Goal: Task Accomplishment & Management: Manage account settings

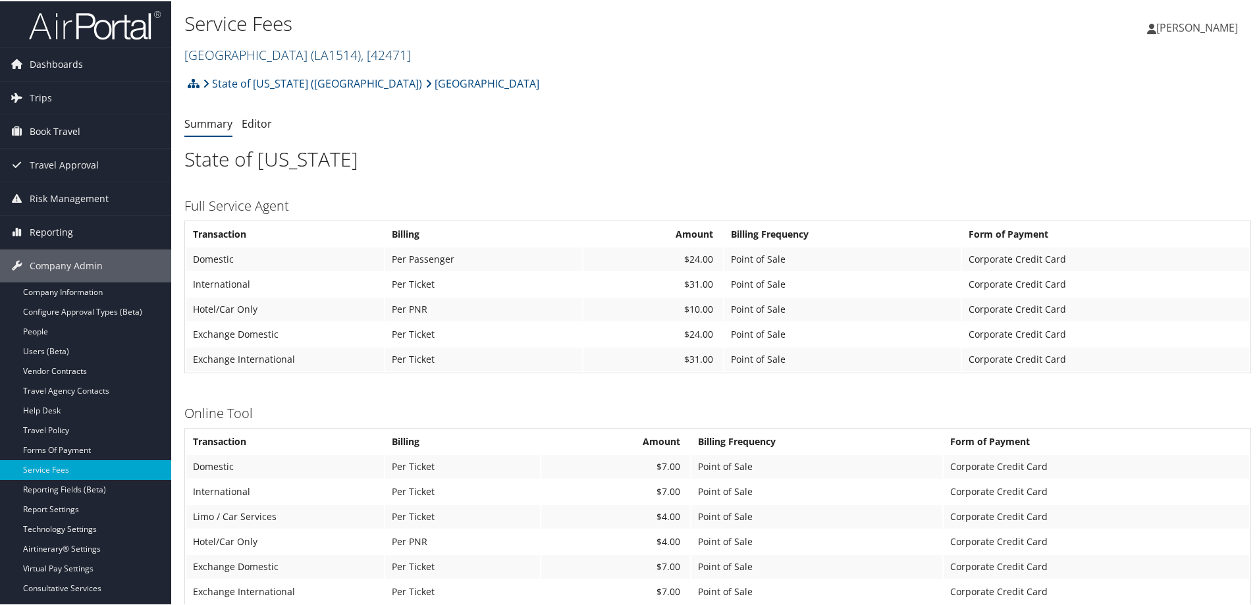
click at [333, 53] on link "SOUTHERN UNIV - AGRICULTURAL CTR ( LA1514 ) , [ 42471 ]" at bounding box center [297, 54] width 227 height 18
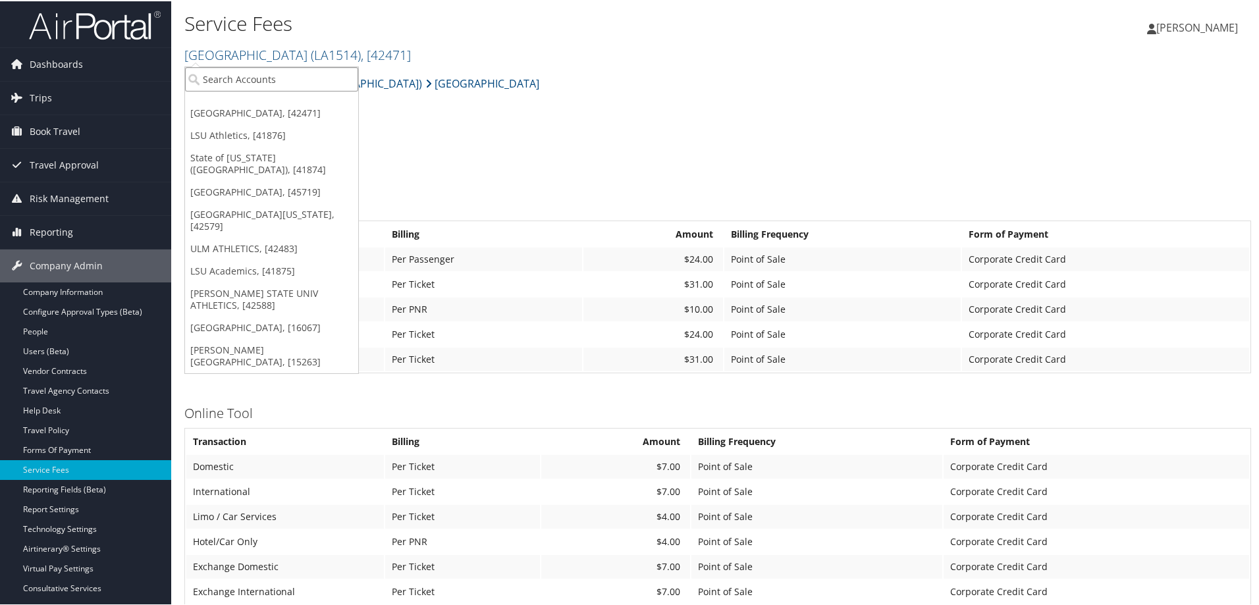
click at [219, 76] on input "search" at bounding box center [271, 78] width 173 height 24
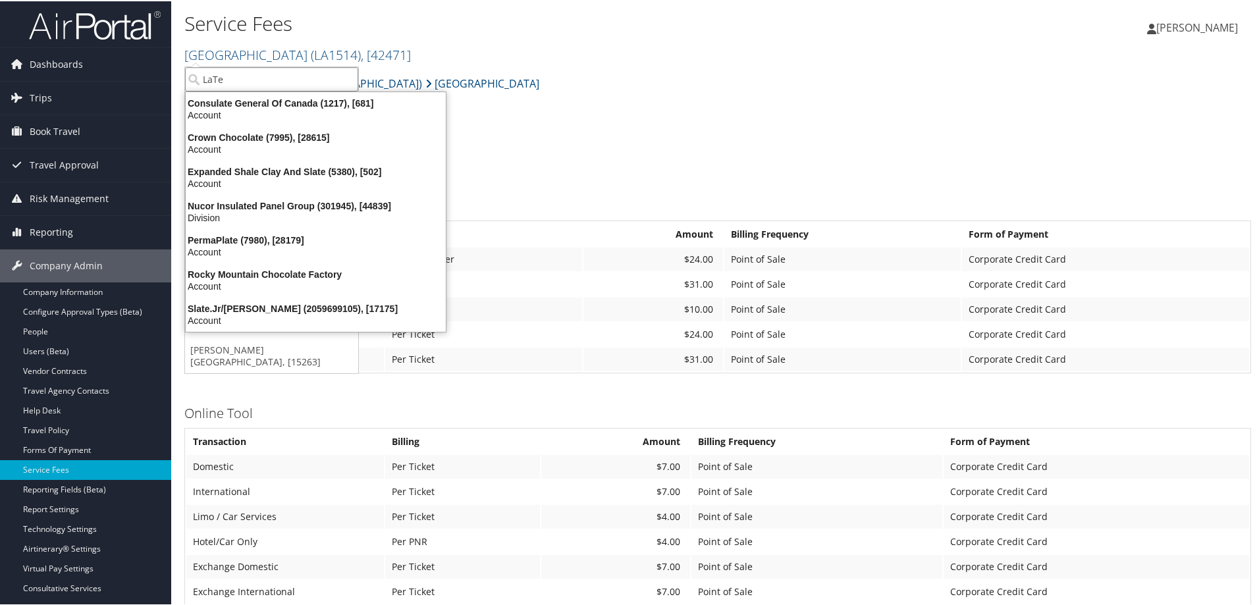
type input "LaTe"
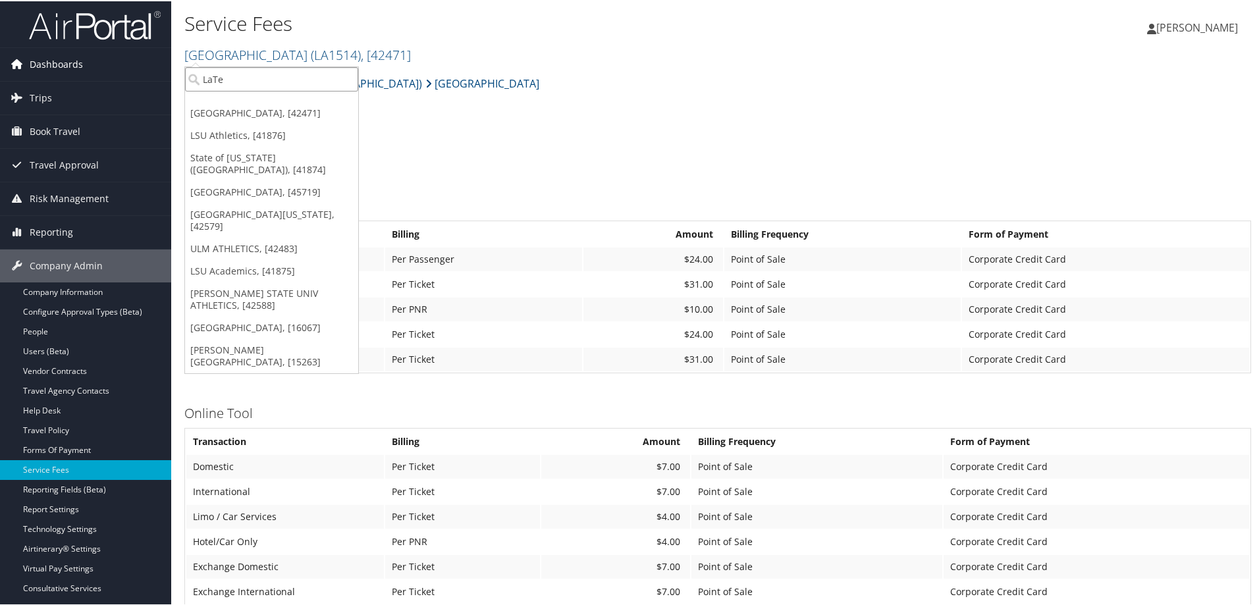
drag, startPoint x: 236, startPoint y: 79, endPoint x: 169, endPoint y: 76, distance: 67.2
click at [169, 76] on div "Dashboards AirPortal 360™ (Manager) AirPortal 360™ (Agent) My Travel Dashboard …" at bounding box center [632, 504] width 1264 height 1008
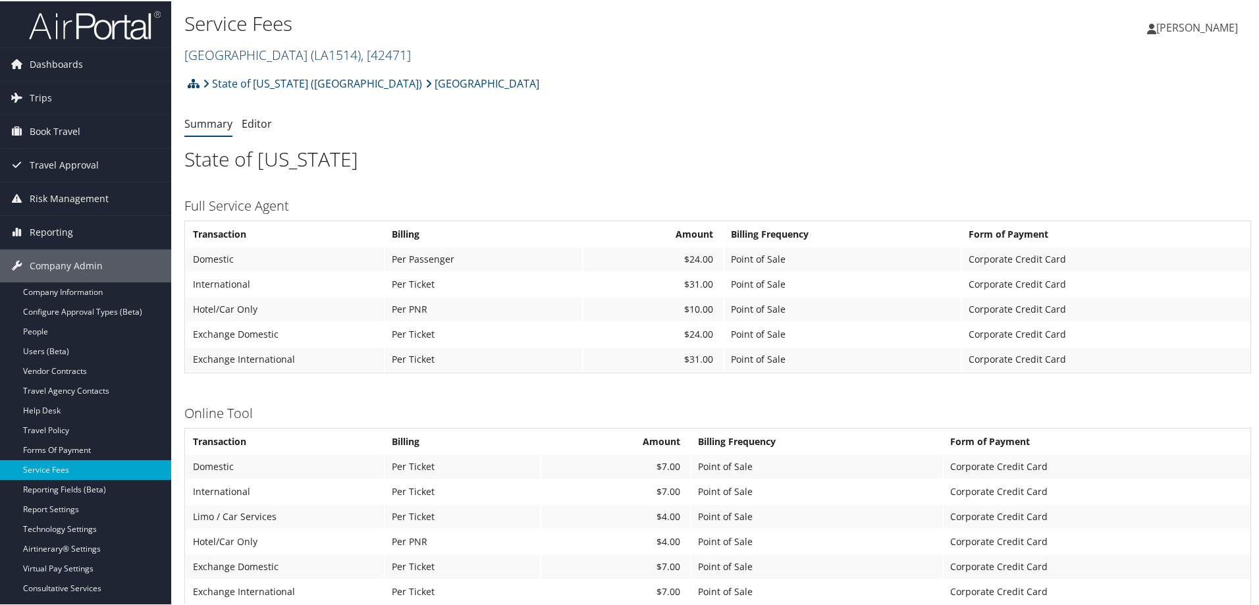
click at [313, 55] on link "SOUTHERN UNIV - AGRICULTURAL CTR ( LA1514 ) , [ 42471 ]" at bounding box center [297, 54] width 227 height 18
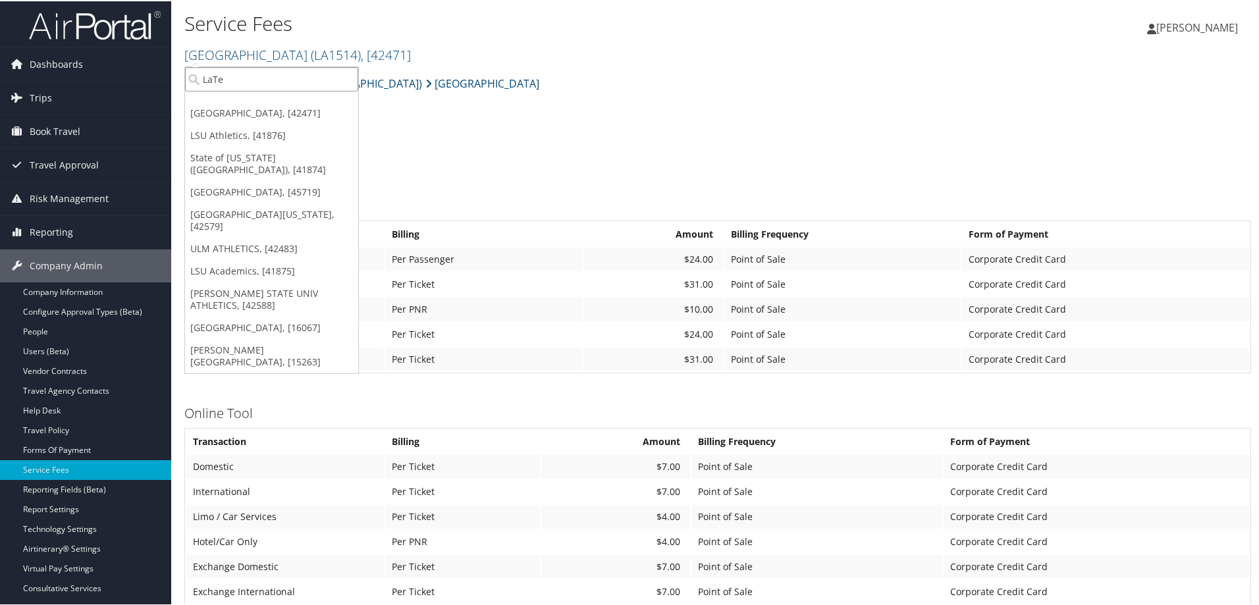
click at [348, 76] on input "LaTe" at bounding box center [271, 78] width 173 height 24
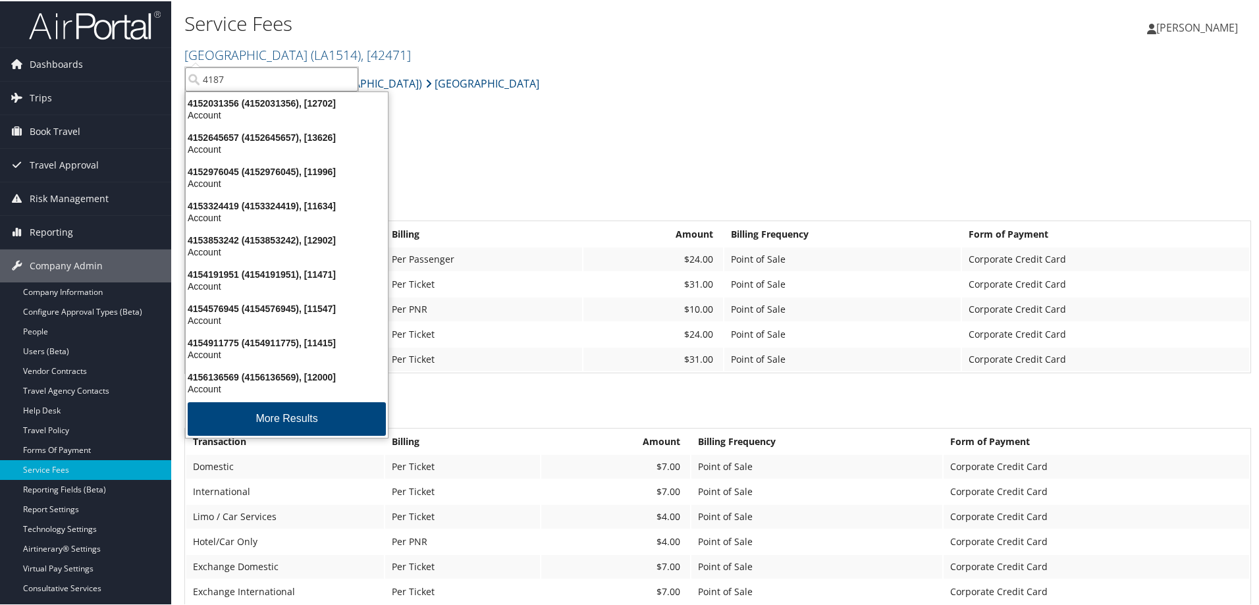
type input "41874"
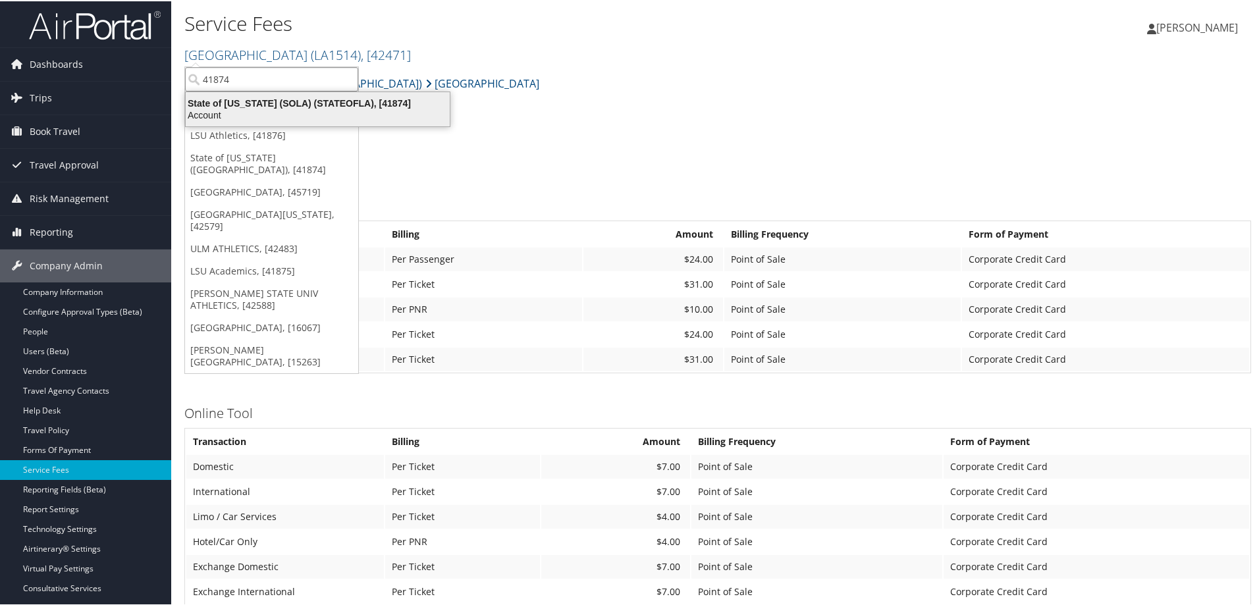
click at [321, 105] on div "State of Louisiana (SOLA) (STATEOFLA), [41874]" at bounding box center [318, 102] width 280 height 12
